Goal: Information Seeking & Learning: Learn about a topic

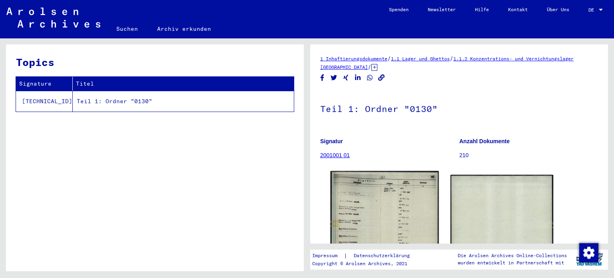
click at [375, 217] on img at bounding box center [385, 247] width 108 height 153
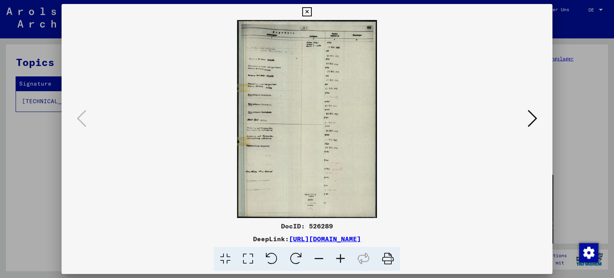
click at [536, 115] on icon at bounding box center [533, 118] width 10 height 19
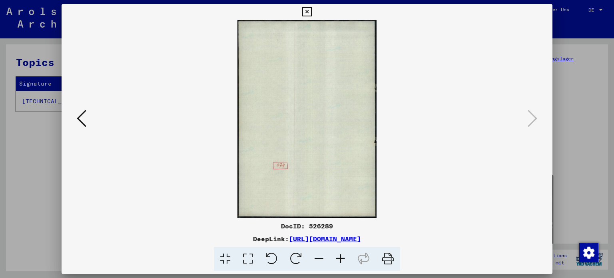
click at [85, 117] on icon at bounding box center [82, 118] width 10 height 19
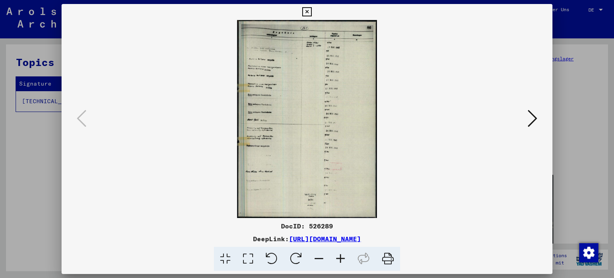
click at [250, 255] on icon at bounding box center [248, 259] width 23 height 24
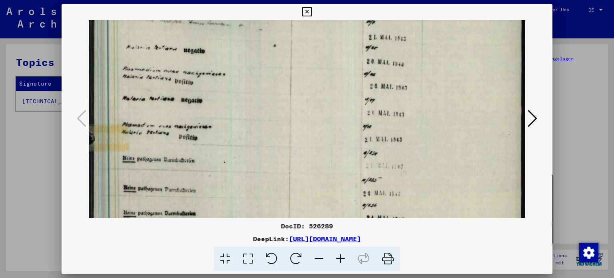
drag, startPoint x: 260, startPoint y: 162, endPoint x: 254, endPoint y: 68, distance: 94.2
click at [254, 68] on img at bounding box center [307, 235] width 437 height 618
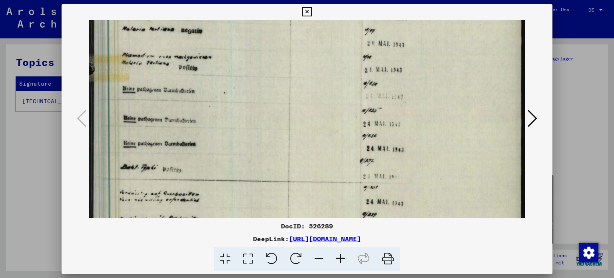
drag, startPoint x: 262, startPoint y: 149, endPoint x: 262, endPoint y: 80, distance: 69.2
click at [262, 80] on img at bounding box center [307, 165] width 437 height 618
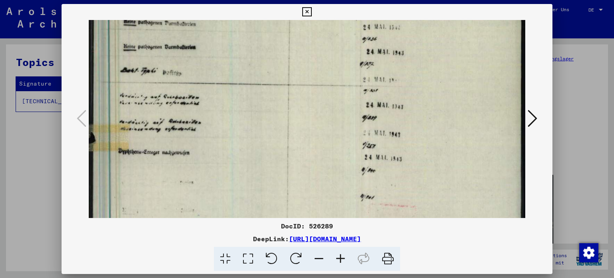
drag, startPoint x: 266, startPoint y: 164, endPoint x: 264, endPoint y: 65, distance: 98.8
click at [264, 65] on img at bounding box center [307, 68] width 437 height 618
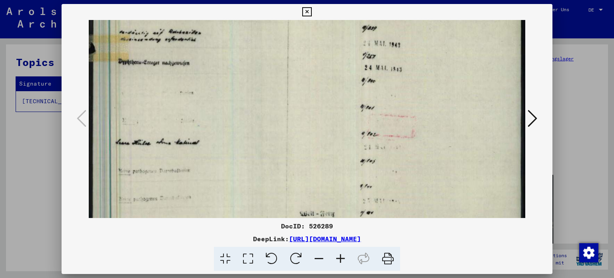
drag, startPoint x: 270, startPoint y: 162, endPoint x: 277, endPoint y: 63, distance: 99.0
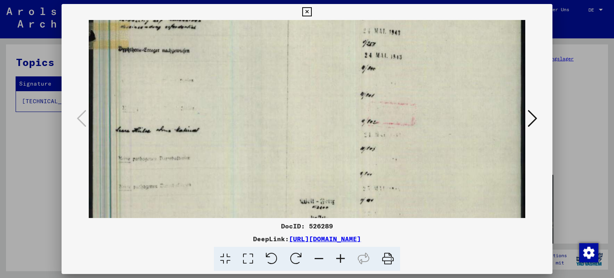
scroll to position [420, 0]
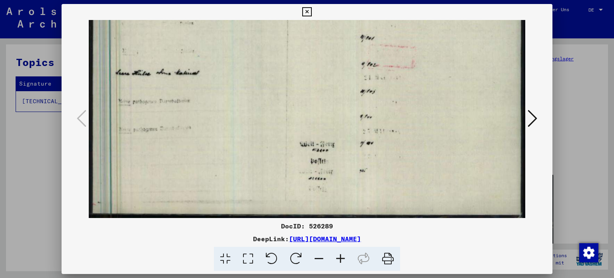
drag, startPoint x: 272, startPoint y: 149, endPoint x: 274, endPoint y: 50, distance: 98.8
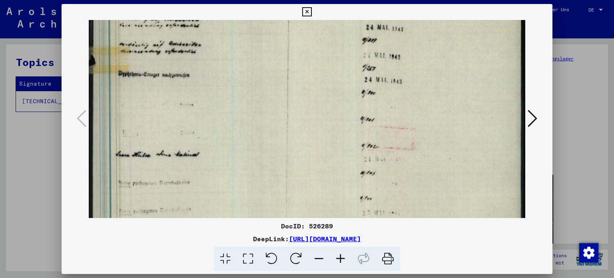
drag, startPoint x: 328, startPoint y: 90, endPoint x: 338, endPoint y: 183, distance: 92.9
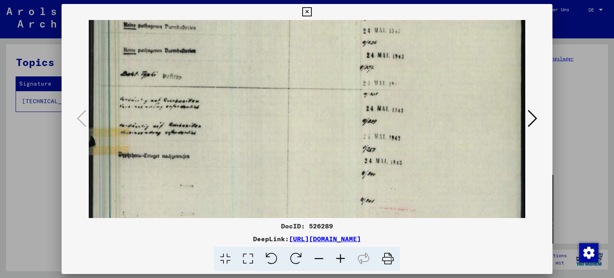
drag, startPoint x: 340, startPoint y: 77, endPoint x: 339, endPoint y: 160, distance: 82.8
click at [339, 160] on img at bounding box center [307, 72] width 437 height 618
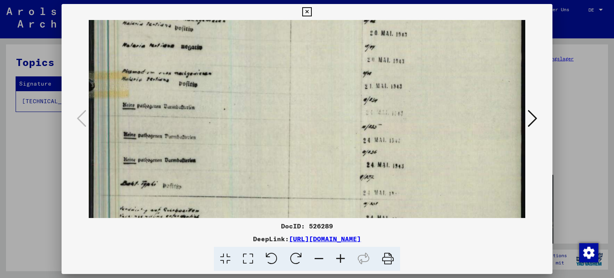
drag, startPoint x: 340, startPoint y: 59, endPoint x: 322, endPoint y: 90, distance: 35.7
click at [337, 163] on img at bounding box center [307, 181] width 437 height 618
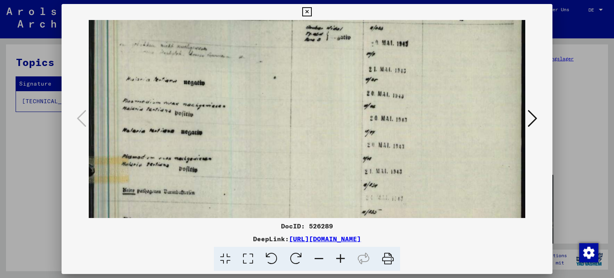
drag, startPoint x: 325, startPoint y: 44, endPoint x: 314, endPoint y: 80, distance: 36.8
click at [324, 134] on img at bounding box center [307, 267] width 437 height 618
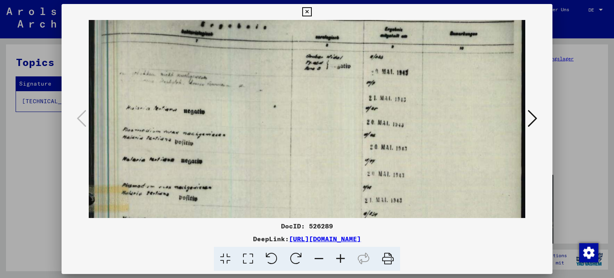
scroll to position [0, 0]
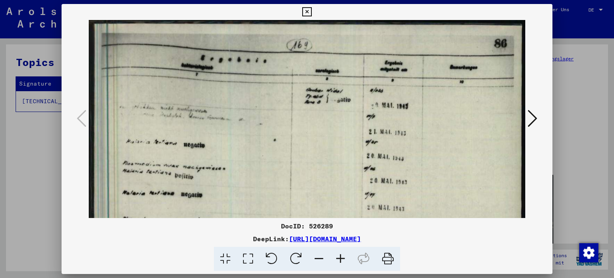
drag, startPoint x: 316, startPoint y: 49, endPoint x: 309, endPoint y: 108, distance: 58.8
click at [384, 258] on icon at bounding box center [388, 259] width 24 height 24
click at [305, 10] on icon at bounding box center [306, 12] width 9 height 10
